Goal: Obtain resource: Obtain resource

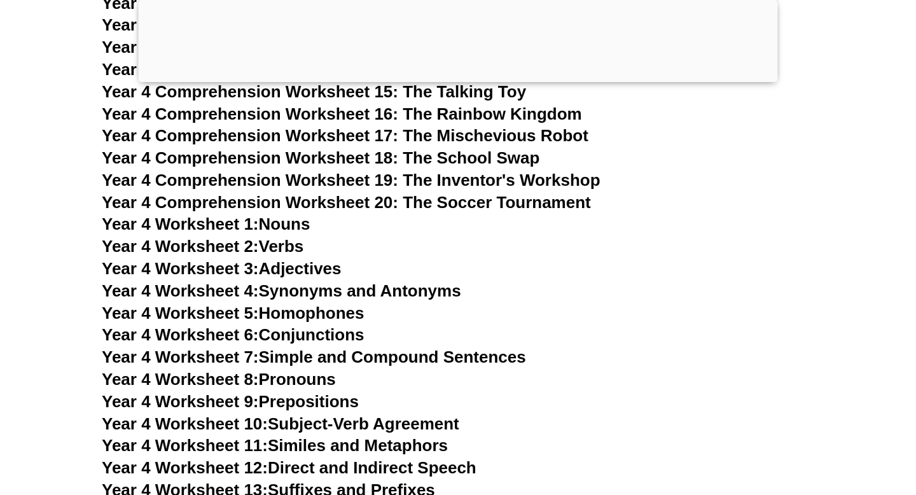
scroll to position [5527, 0]
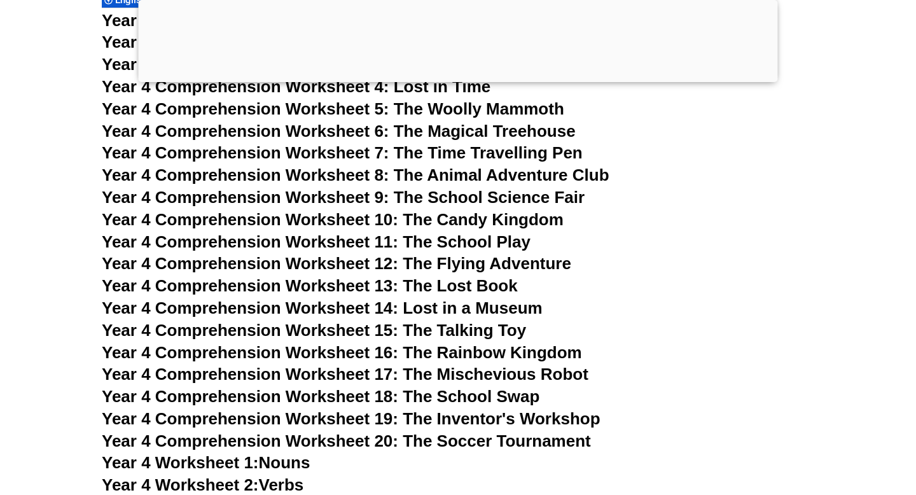
click at [465, 79] on div at bounding box center [459, 79] width 640 height 0
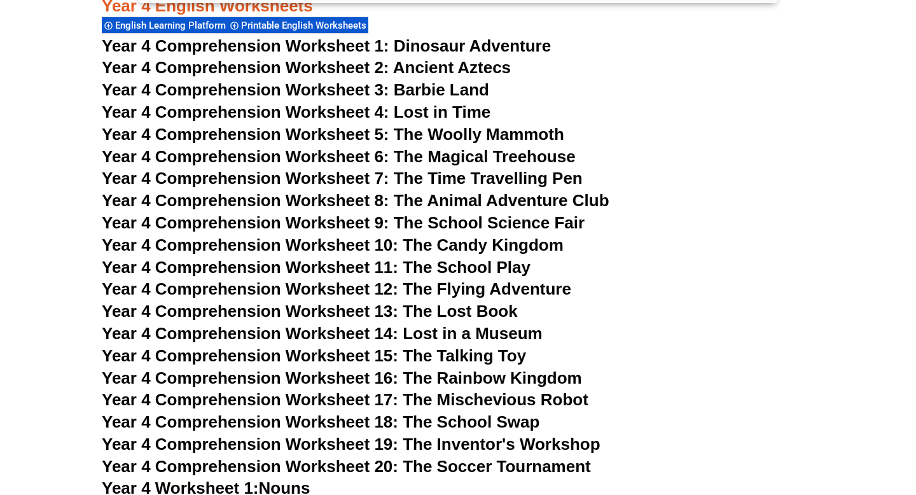
scroll to position [5195, 0]
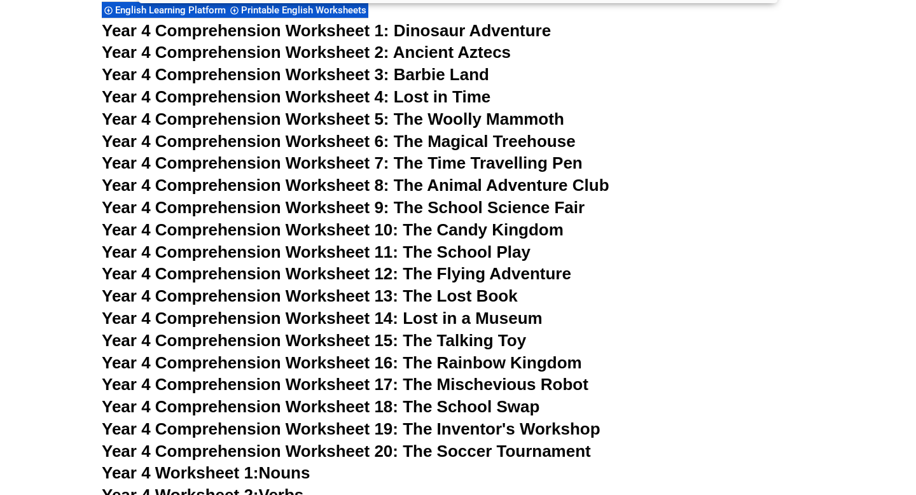
scroll to position [5209, 0]
click at [490, 206] on span "Year 4 Comprehension Worksheet 9: The School Science Fair" at bounding box center [343, 208] width 483 height 19
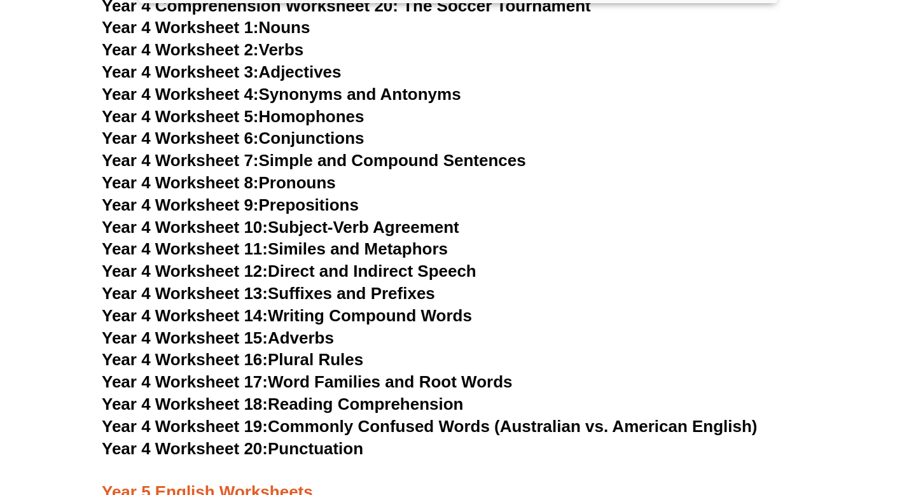
scroll to position [5659, 0]
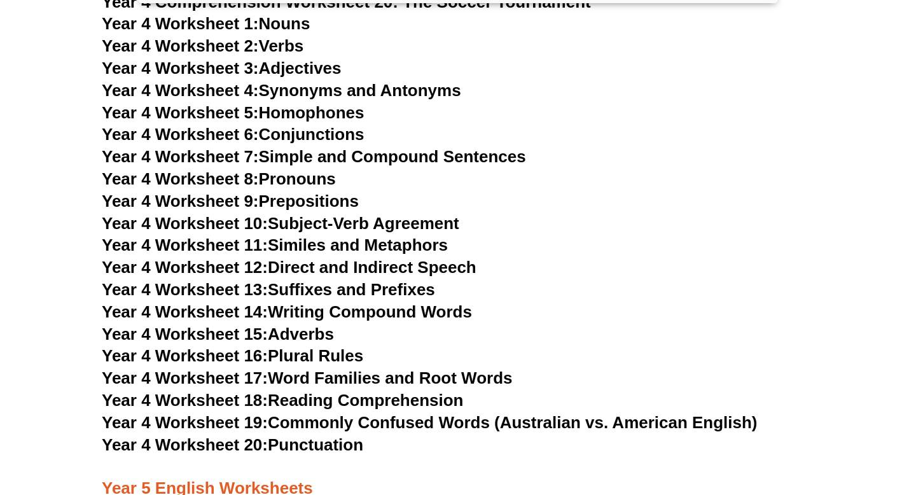
click at [305, 66] on link "Year 4 Worksheet 3: Adjectives" at bounding box center [222, 68] width 240 height 19
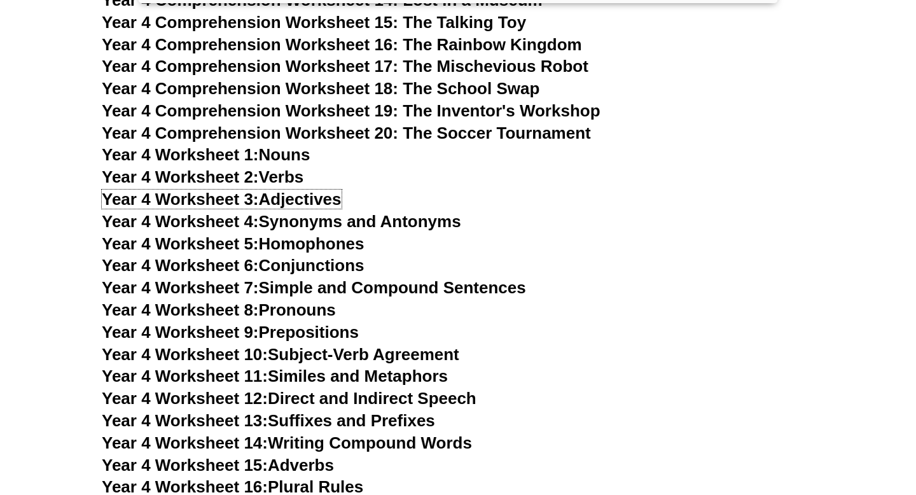
scroll to position [5526, 0]
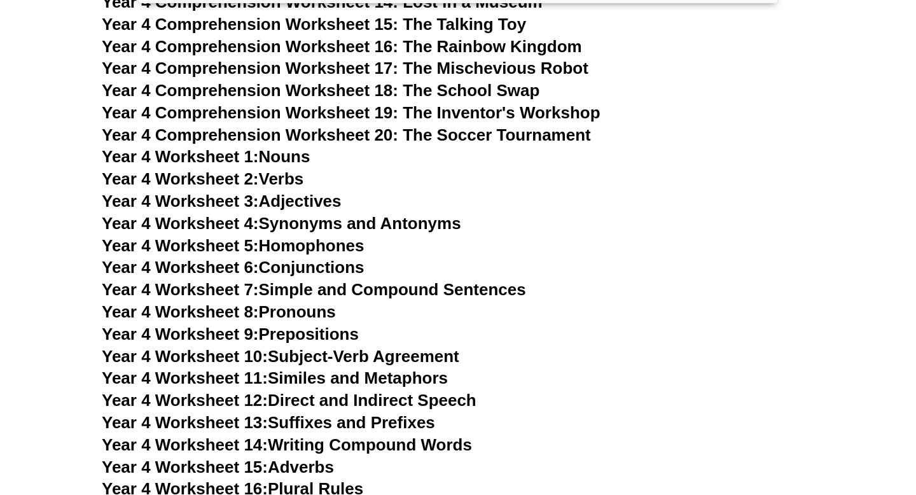
click at [664, 82] on h3 "Year 4 Comprehension Worksheet 18: The School Swap" at bounding box center [458, 91] width 713 height 22
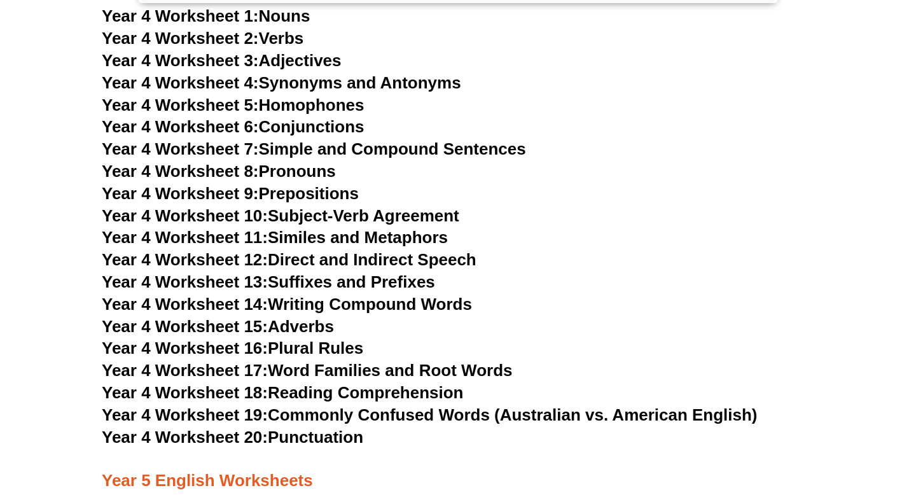
scroll to position [5667, 0]
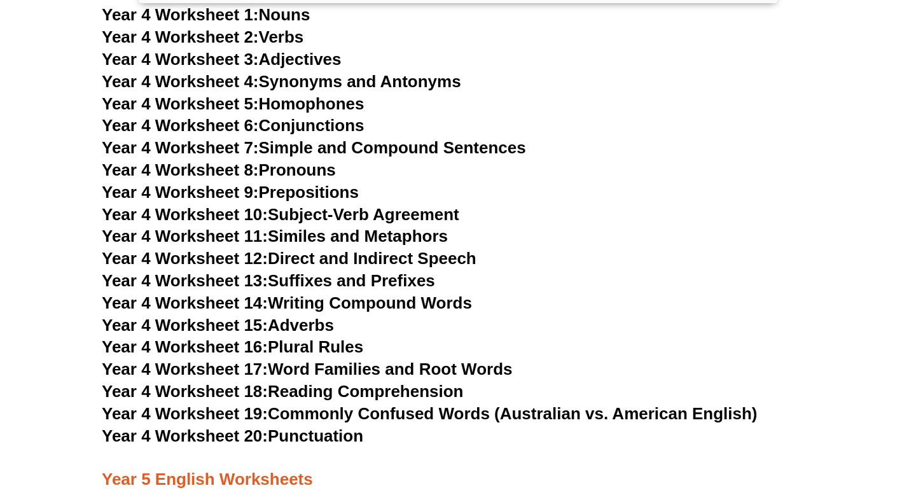
click at [314, 141] on link "Year 4 Worksheet 7: Simple and Compound Sentences" at bounding box center [314, 147] width 425 height 19
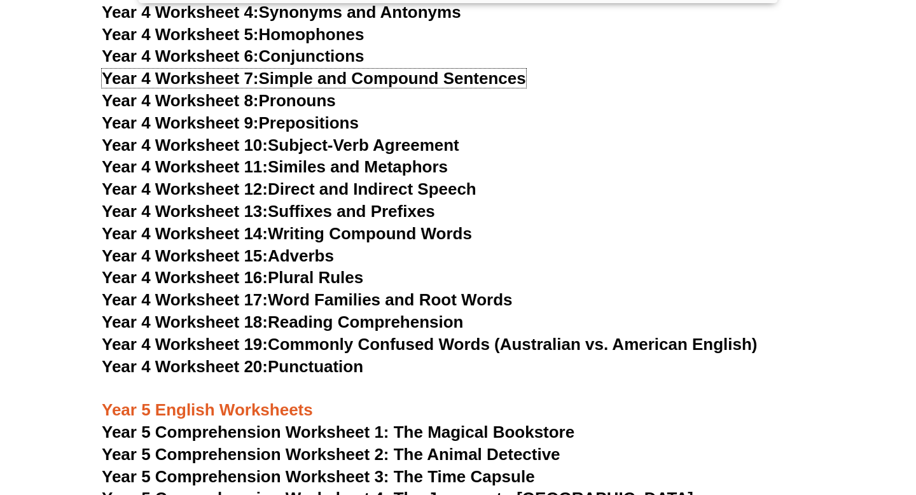
scroll to position [5751, 0]
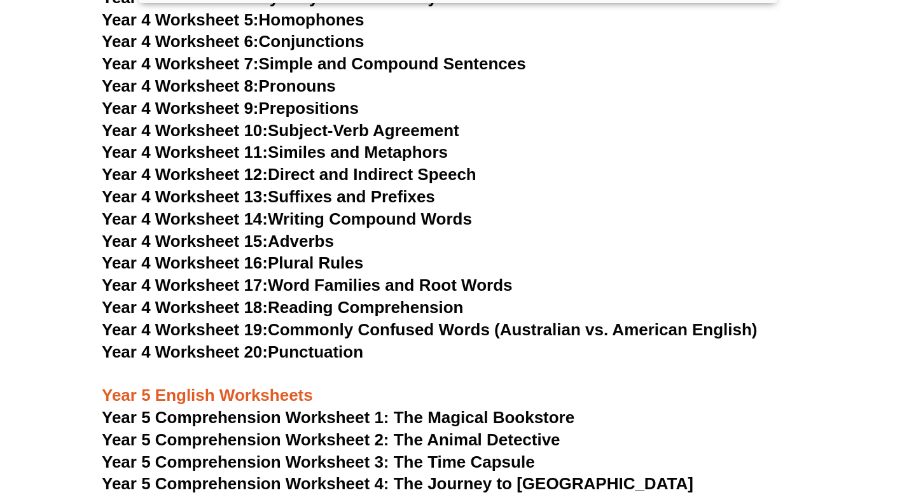
click at [336, 214] on link "Year 4 Worksheet 14: Writing Compound Words" at bounding box center [287, 218] width 370 height 19
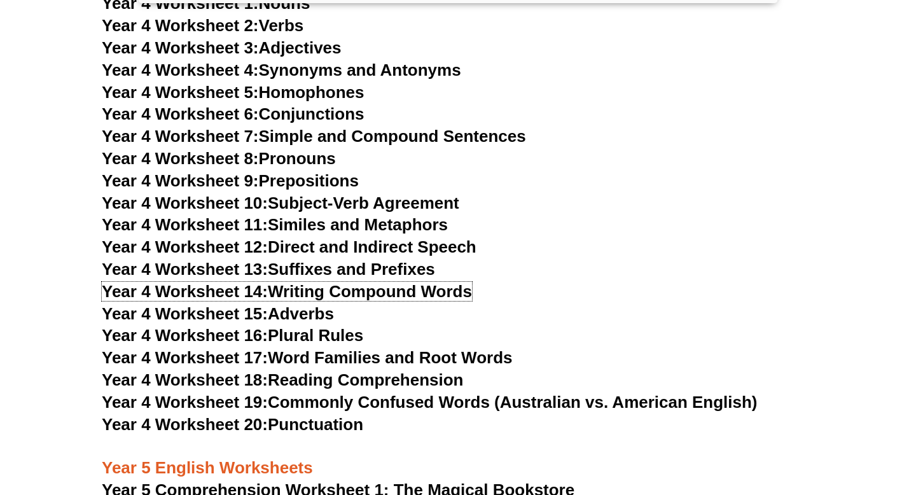
scroll to position [5676, 0]
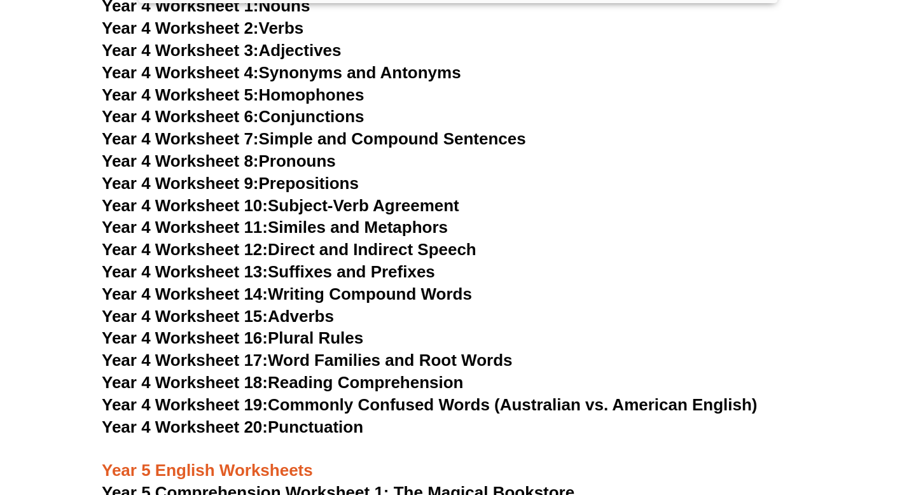
click at [300, 166] on link "Year 4 Worksheet 8: Pronouns" at bounding box center [219, 160] width 234 height 19
